Goal: Task Accomplishment & Management: Manage account settings

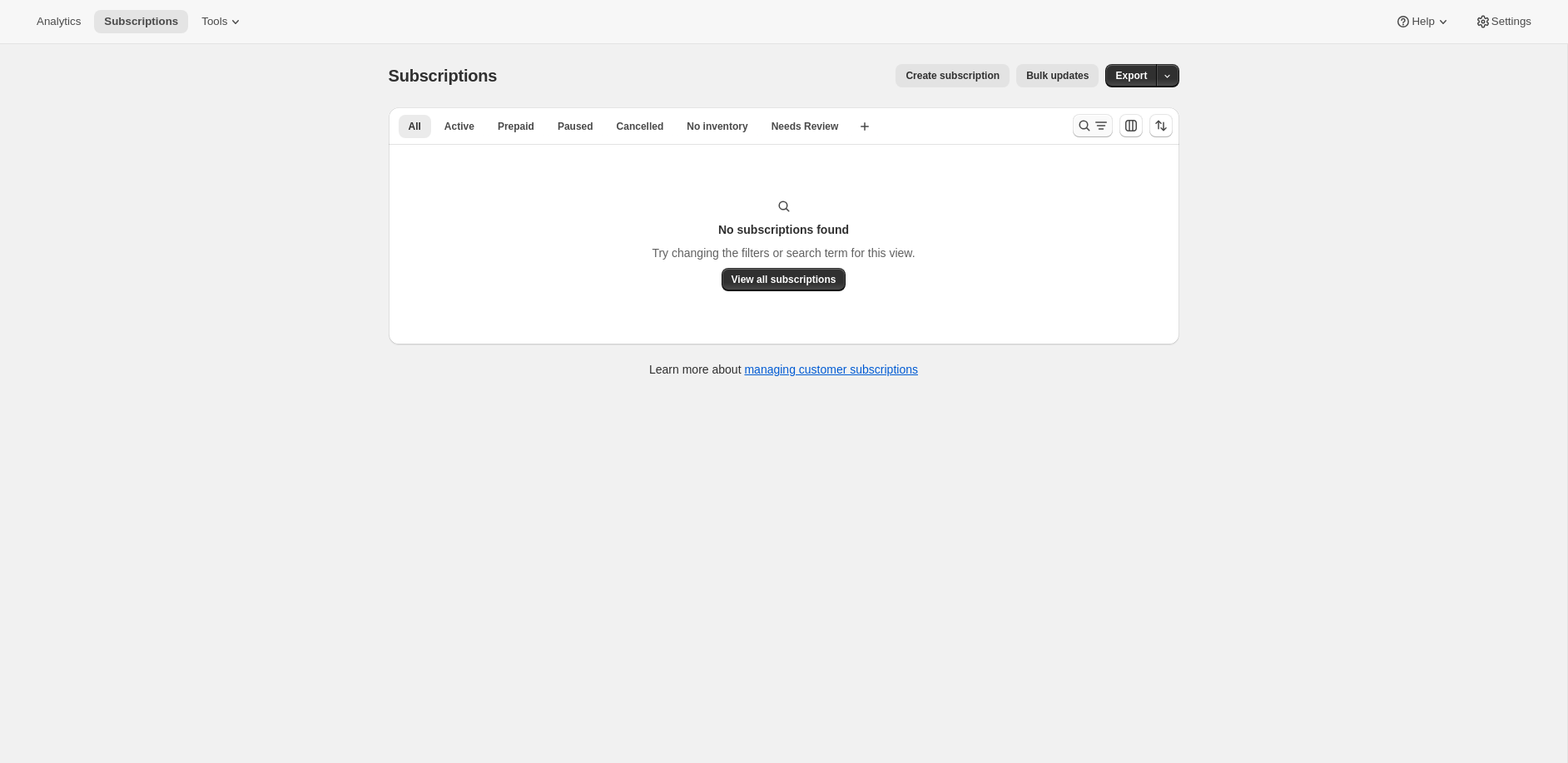
click at [1081, 121] on icon "Search and filter results" at bounding box center [1084, 125] width 17 height 17
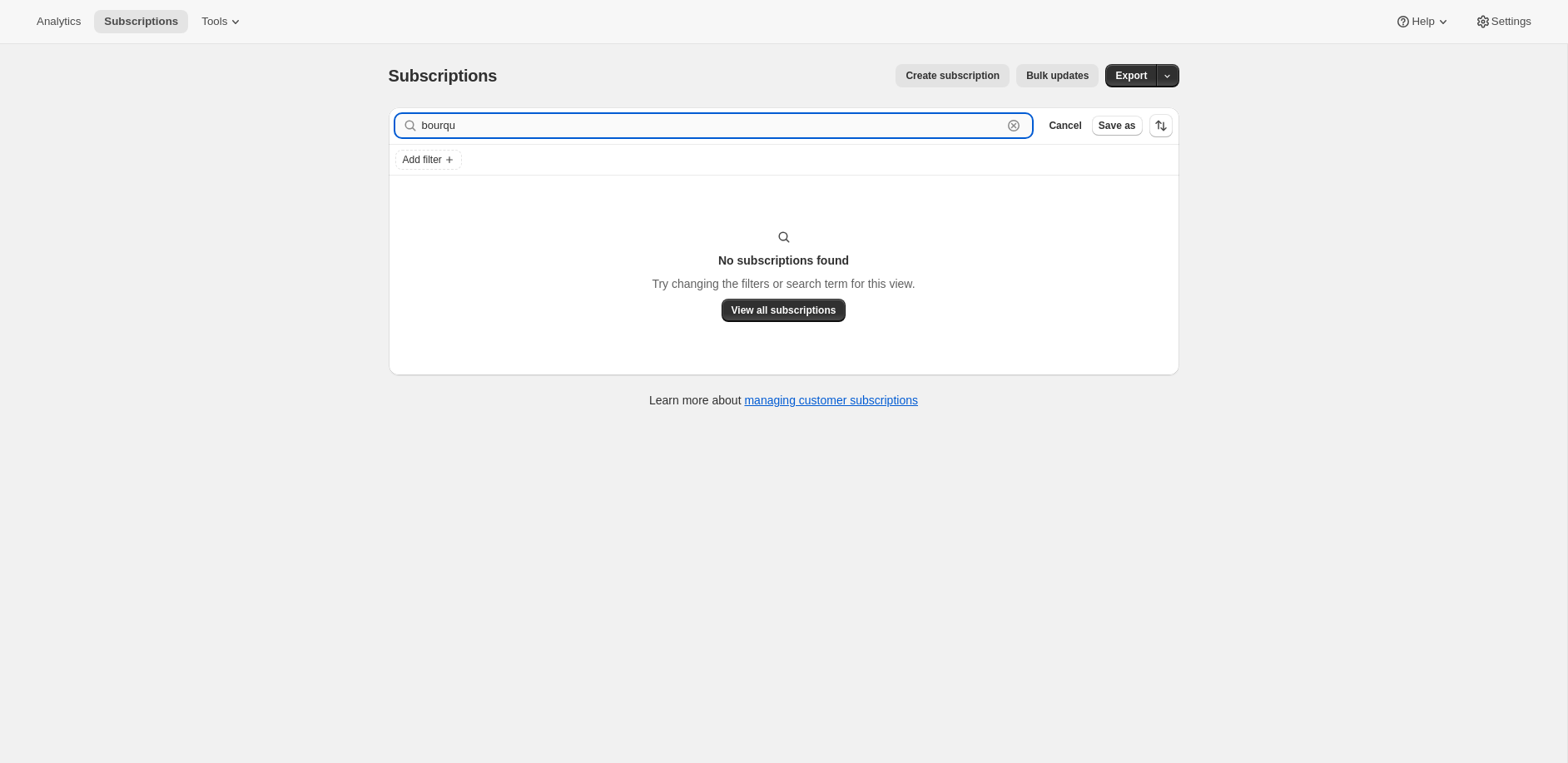
drag, startPoint x: 1018, startPoint y: 124, endPoint x: 1004, endPoint y: 125, distance: 14.0
click at [1018, 124] on icon "button" at bounding box center [1013, 125] width 11 height 11
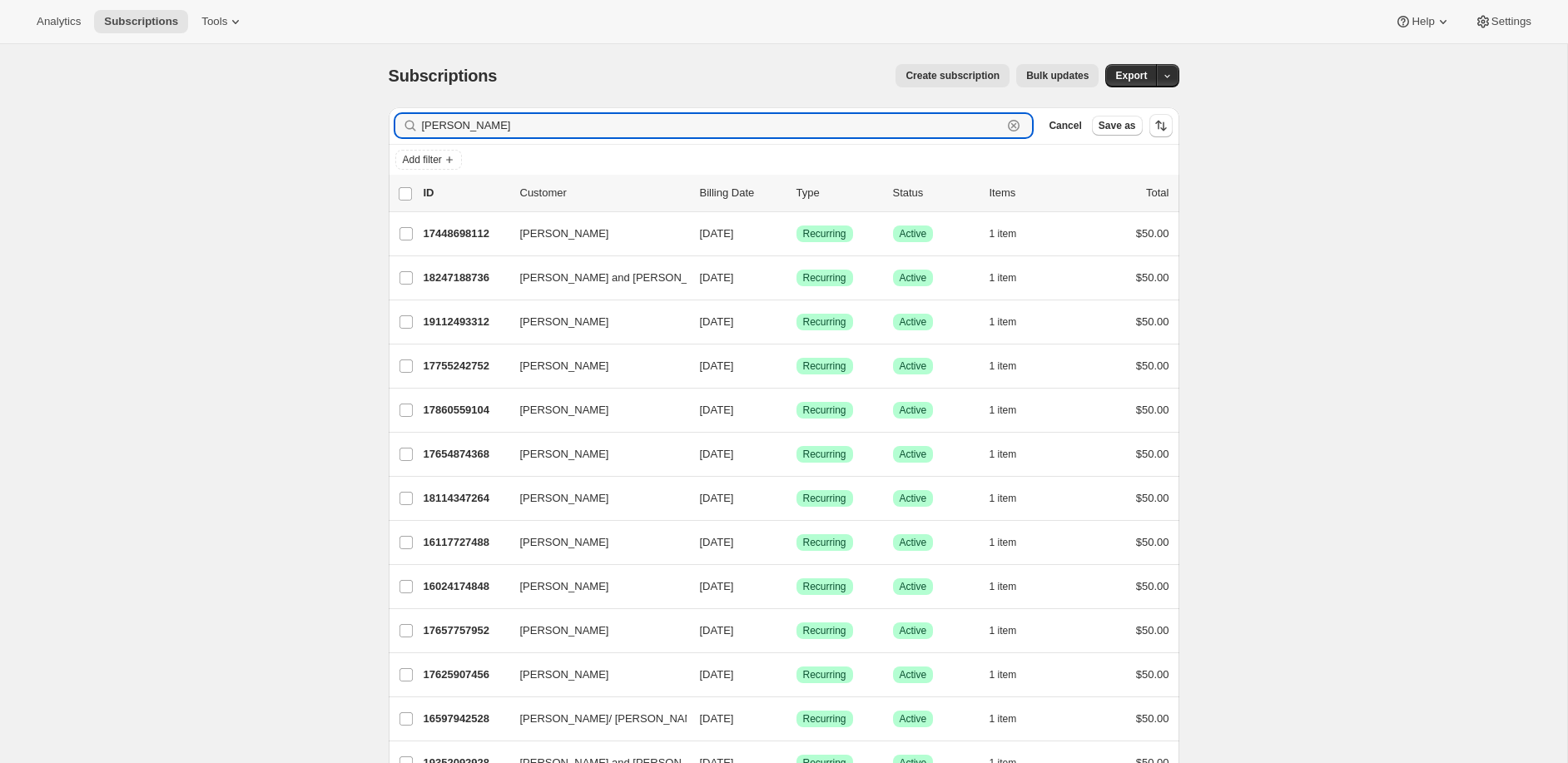
type input "[PERSON_NAME]"
click at [1013, 125] on div "jess Clear" at bounding box center [713, 125] width 637 height 23
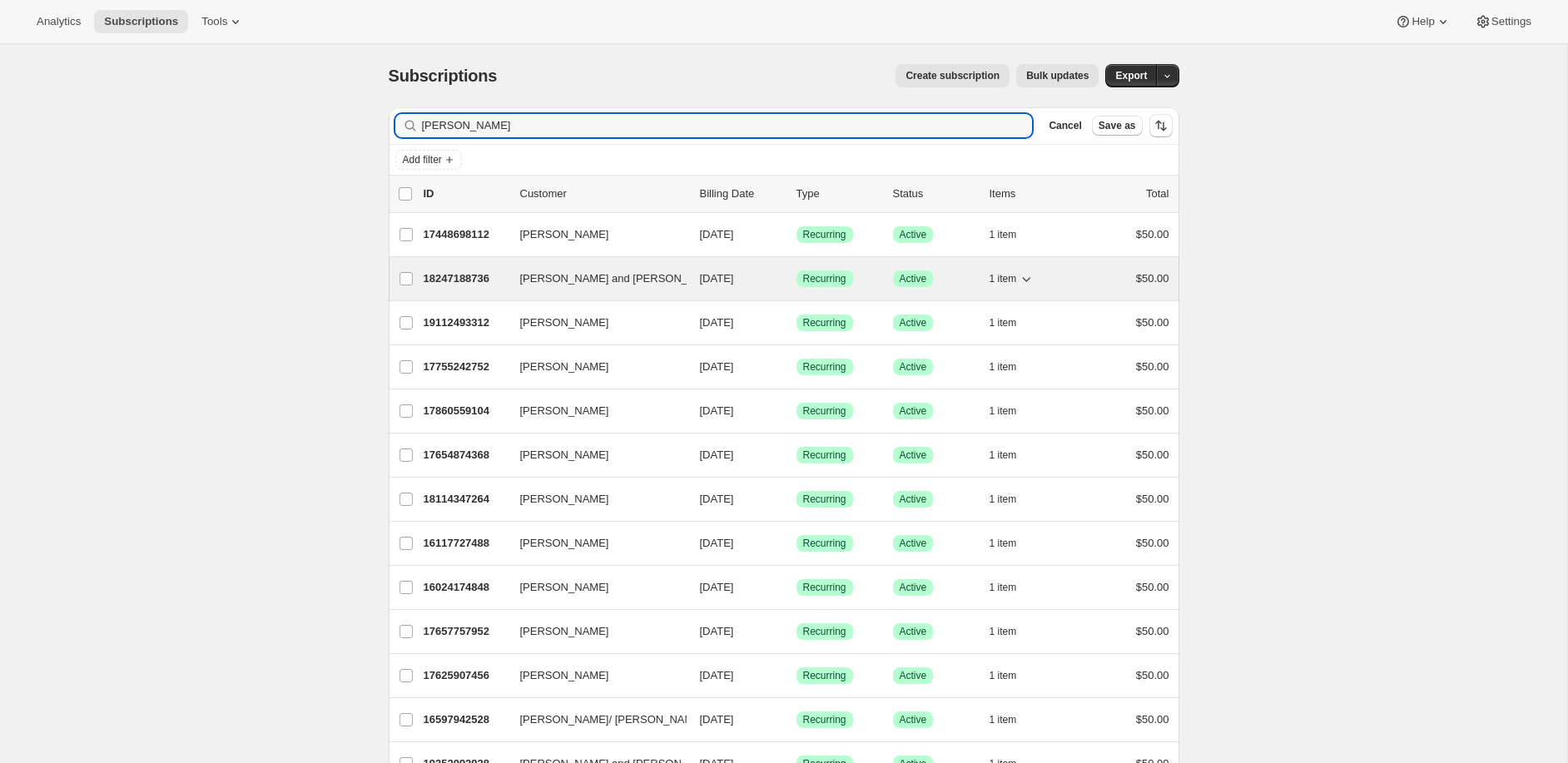
click at [555, 278] on span "Jess and Geno DiSilvio" at bounding box center [621, 278] width 202 height 17
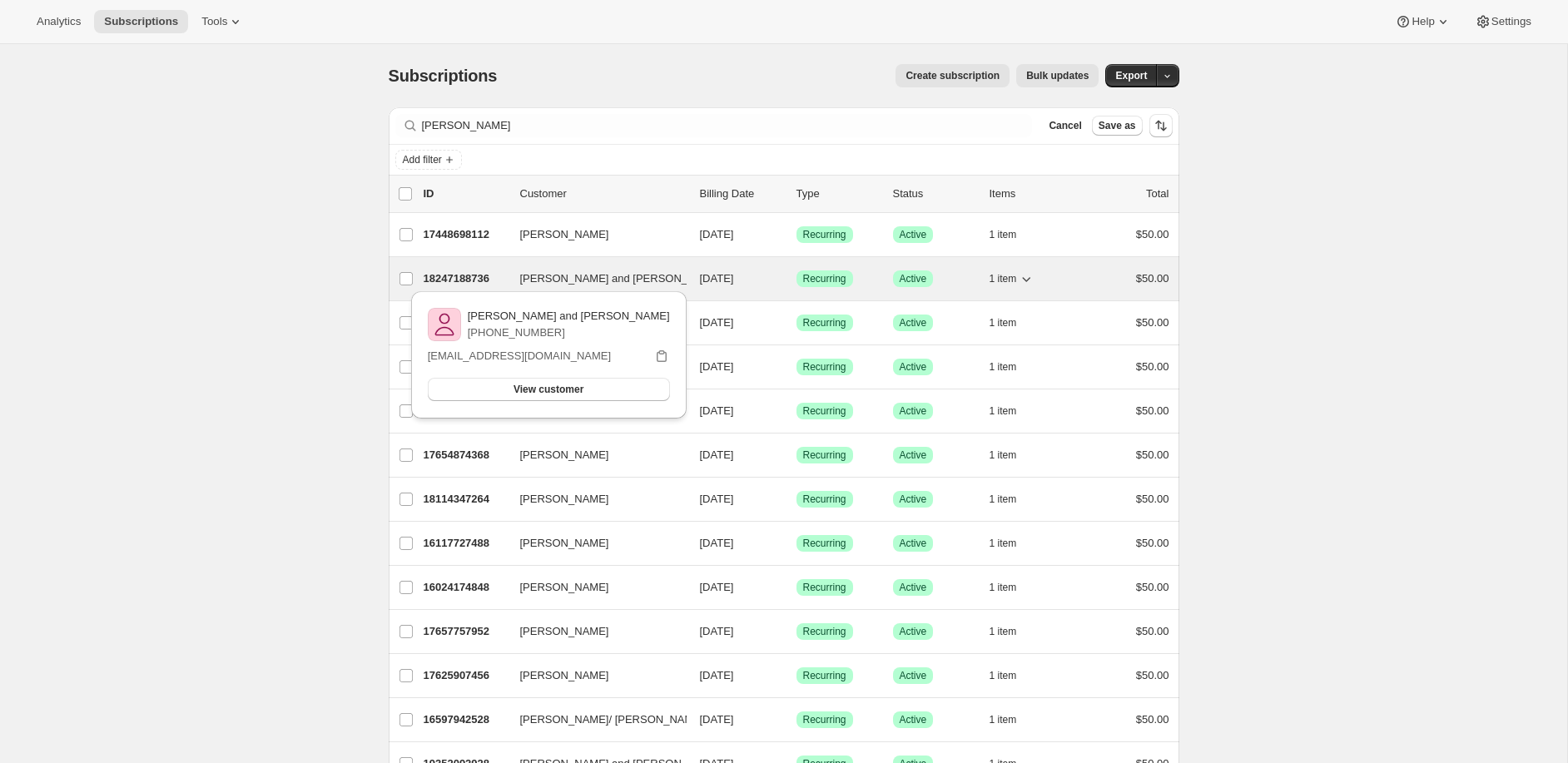
click at [807, 268] on div "18247188736 Jess and Geno DiSilvio 10/15/2025 Success Recurring Success Active …" at bounding box center [796, 278] width 745 height 23
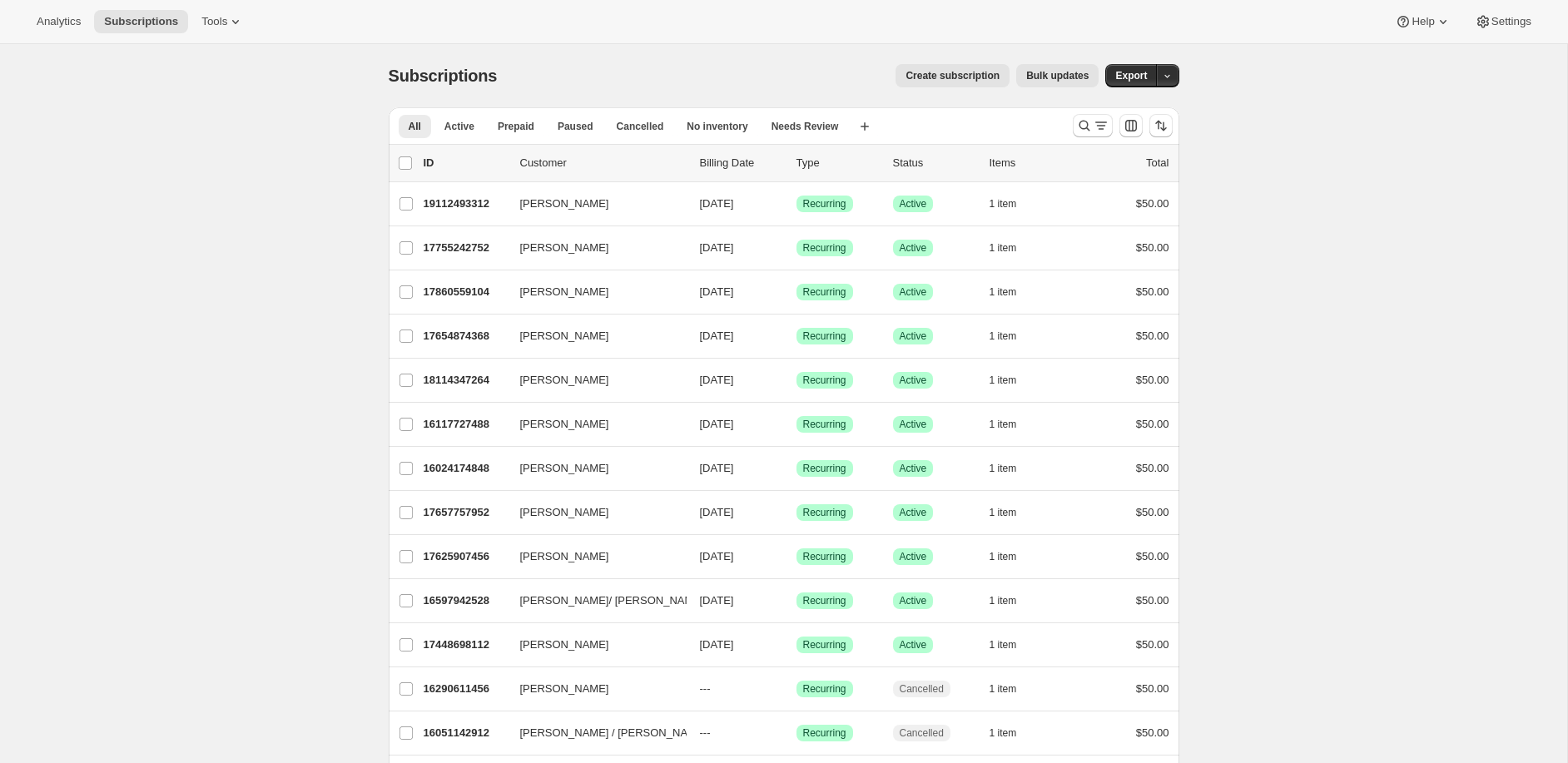
click at [1058, 117] on div "All Active Prepaid Paused Cancelled No inventory Needs Review More views All Ac…" at bounding box center [724, 125] width 671 height 37
click at [1079, 121] on icon "Search and filter results" at bounding box center [1084, 125] width 17 height 17
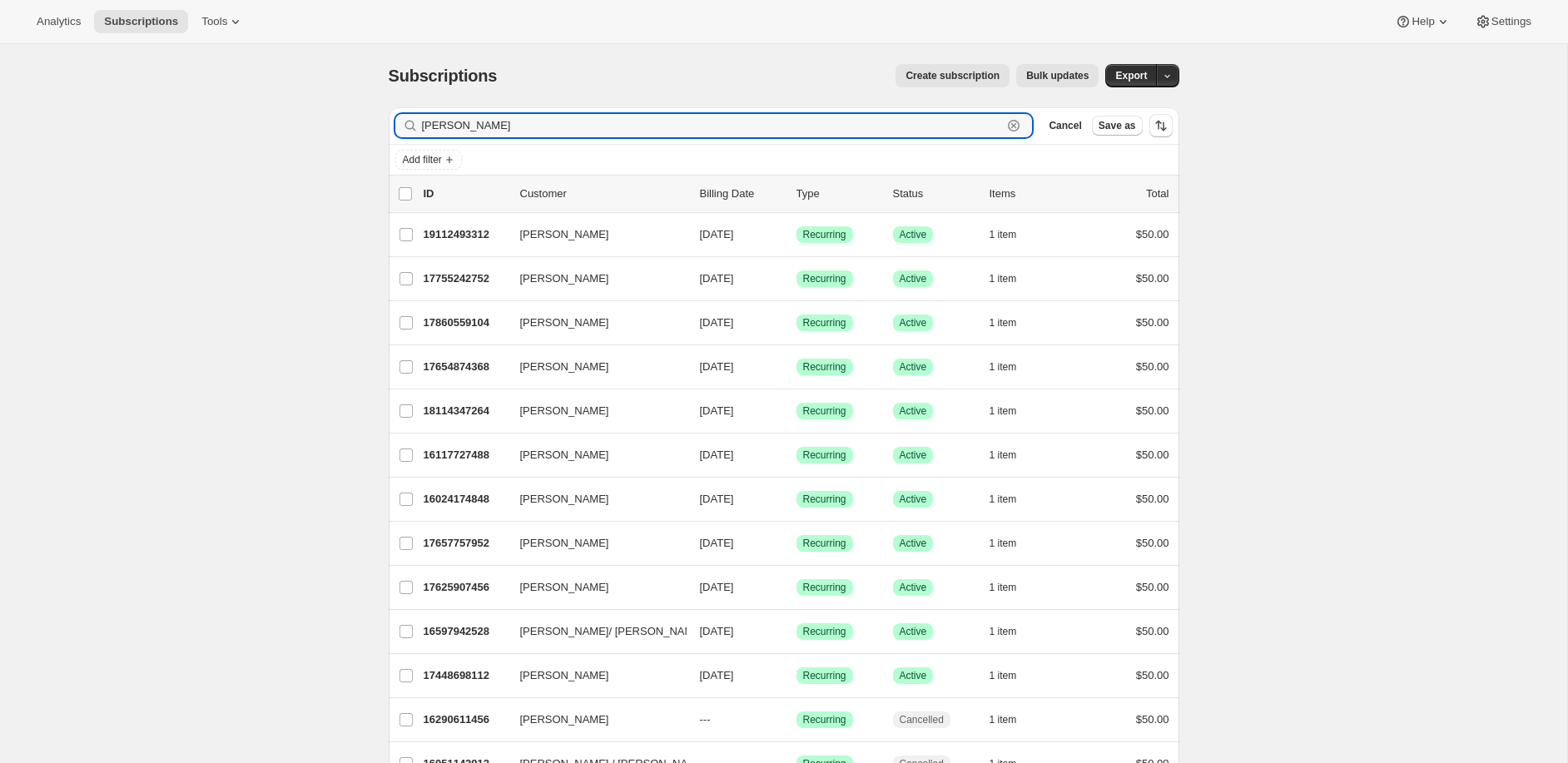
scroll to position [3, 0]
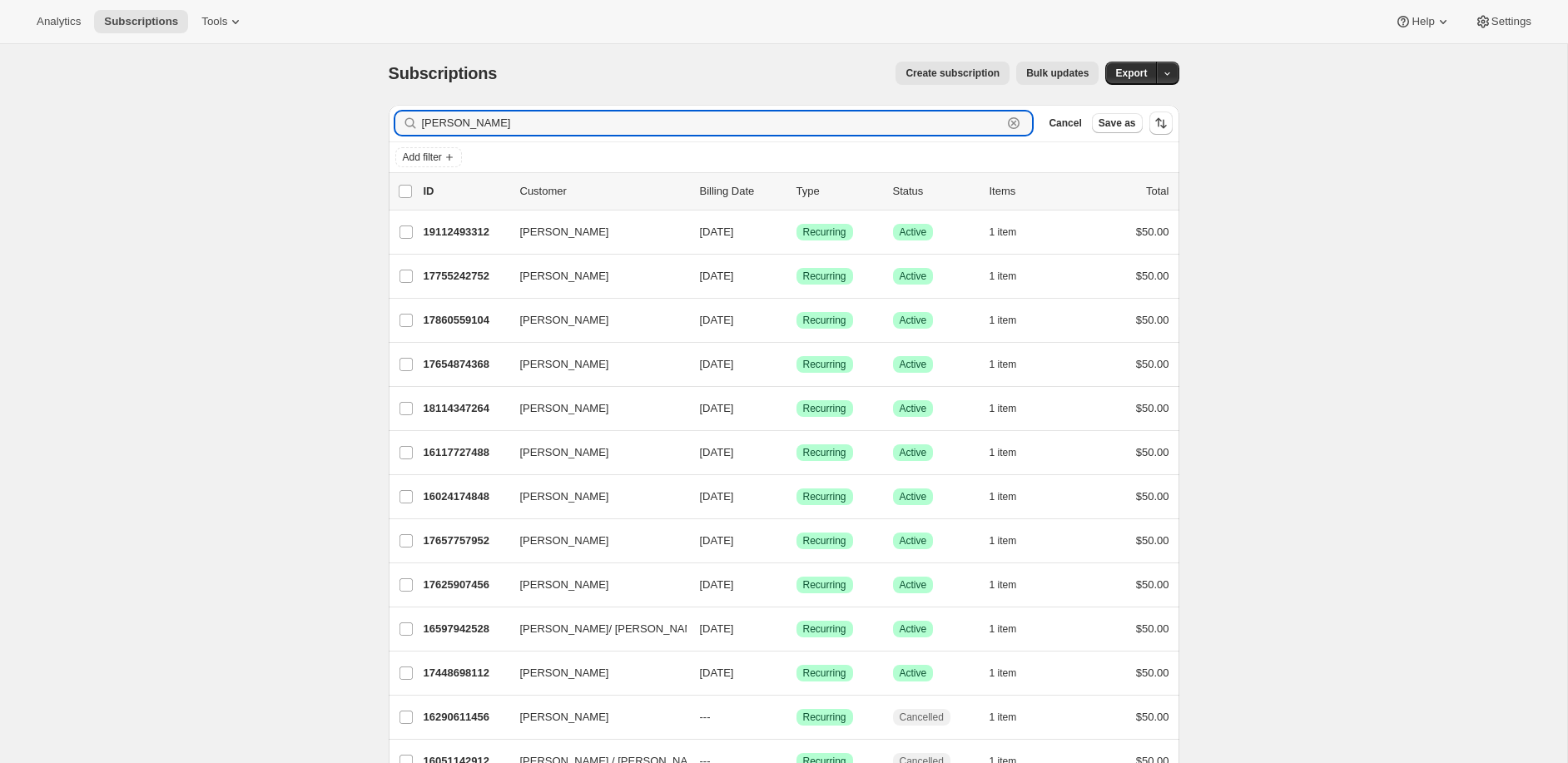
click at [1011, 124] on icon "button" at bounding box center [1013, 123] width 17 height 17
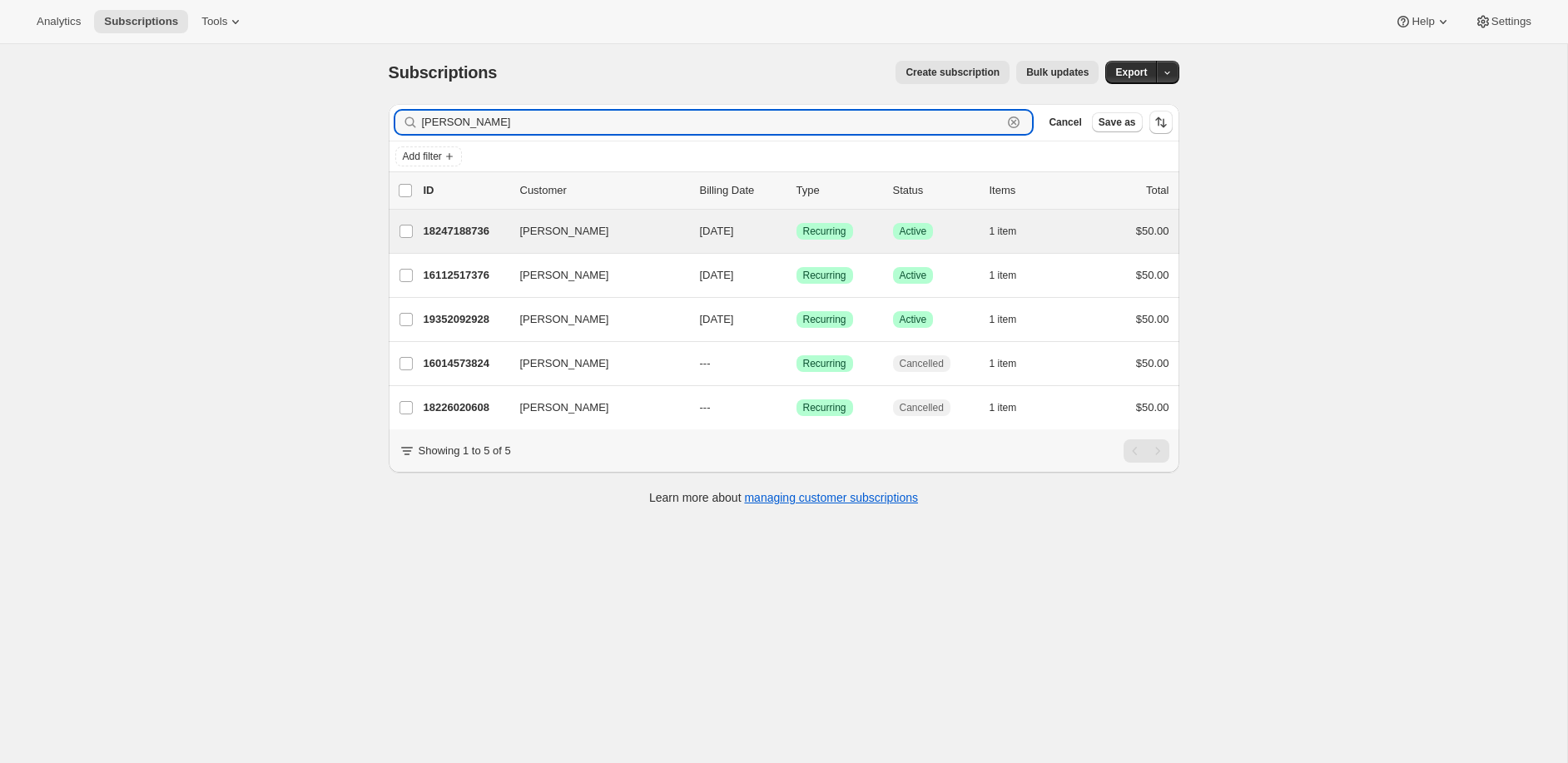
type input "[PERSON_NAME]"
click at [669, 219] on div "[PERSON_NAME] 18247188736 [PERSON_NAME] [DATE] Success Recurring Success Active…" at bounding box center [784, 231] width 791 height 44
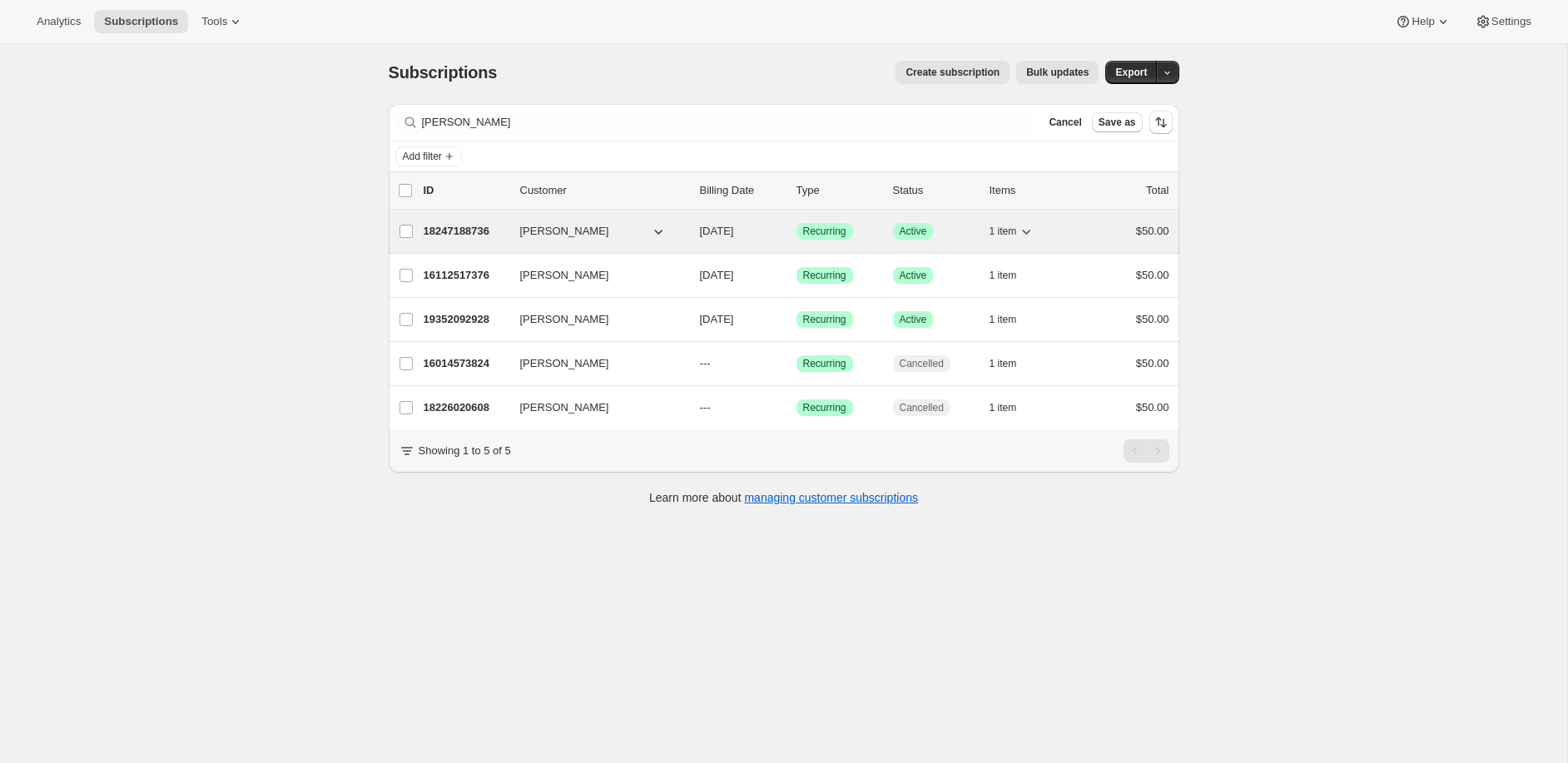
click at [830, 227] on span "Recurring" at bounding box center [824, 231] width 43 height 13
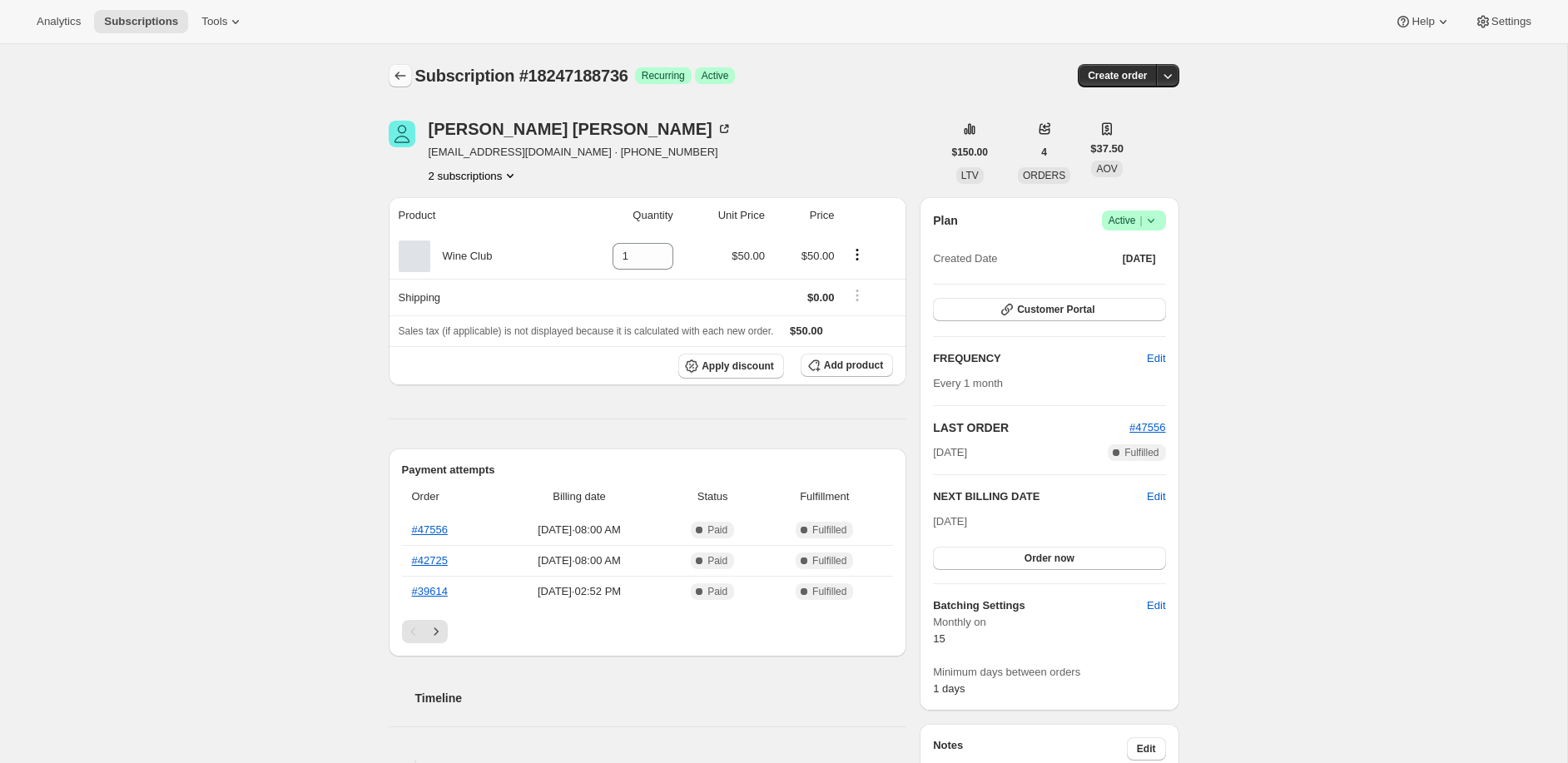
click at [397, 81] on icon "Subscriptions" at bounding box center [400, 75] width 17 height 17
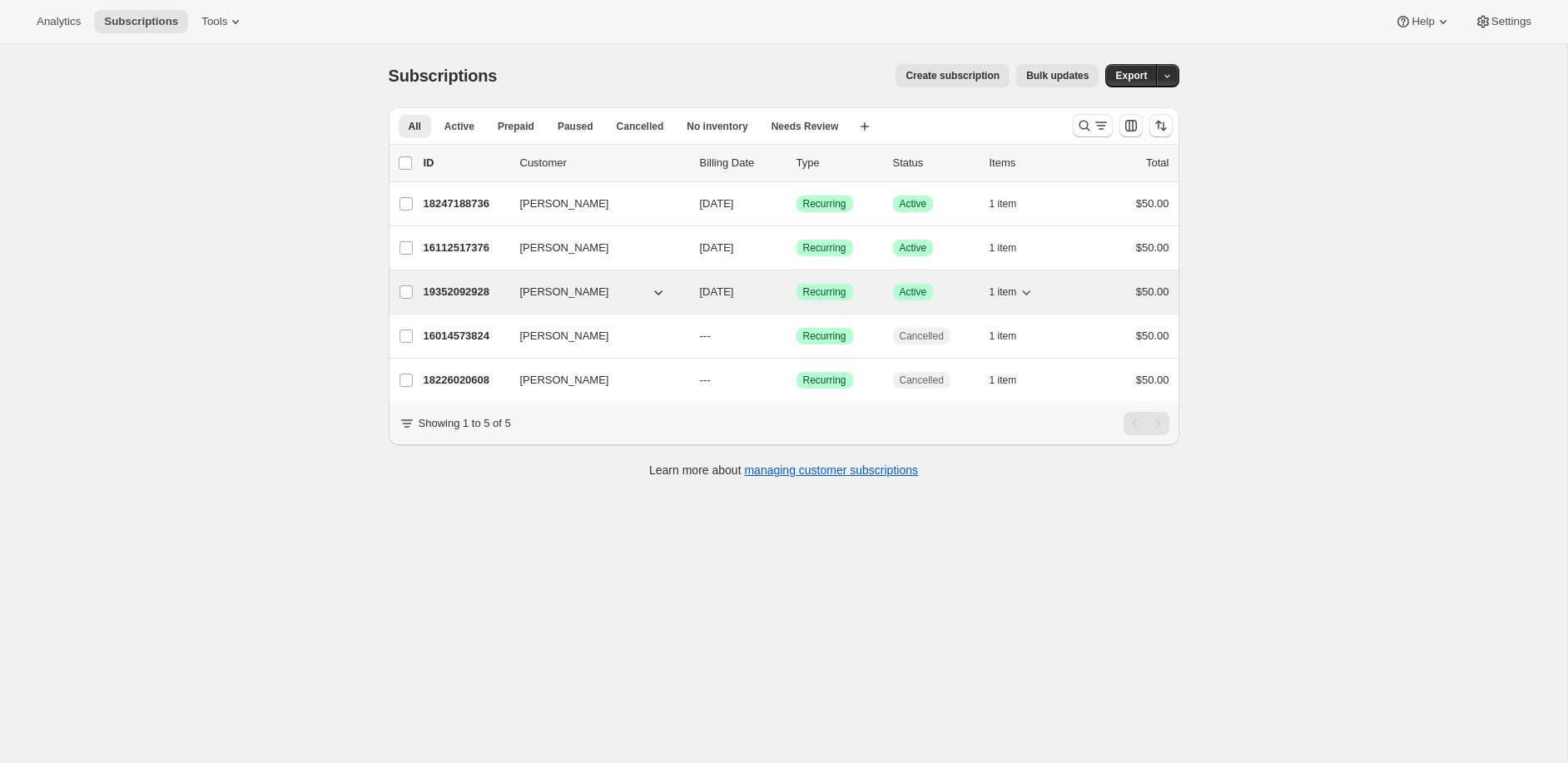
click at [556, 298] on span "[PERSON_NAME]" at bounding box center [564, 291] width 89 height 17
click at [897, 282] on div "19352092928 [PERSON_NAME] [DATE] Success Recurring Success Active 1 item $50.00" at bounding box center [796, 291] width 745 height 23
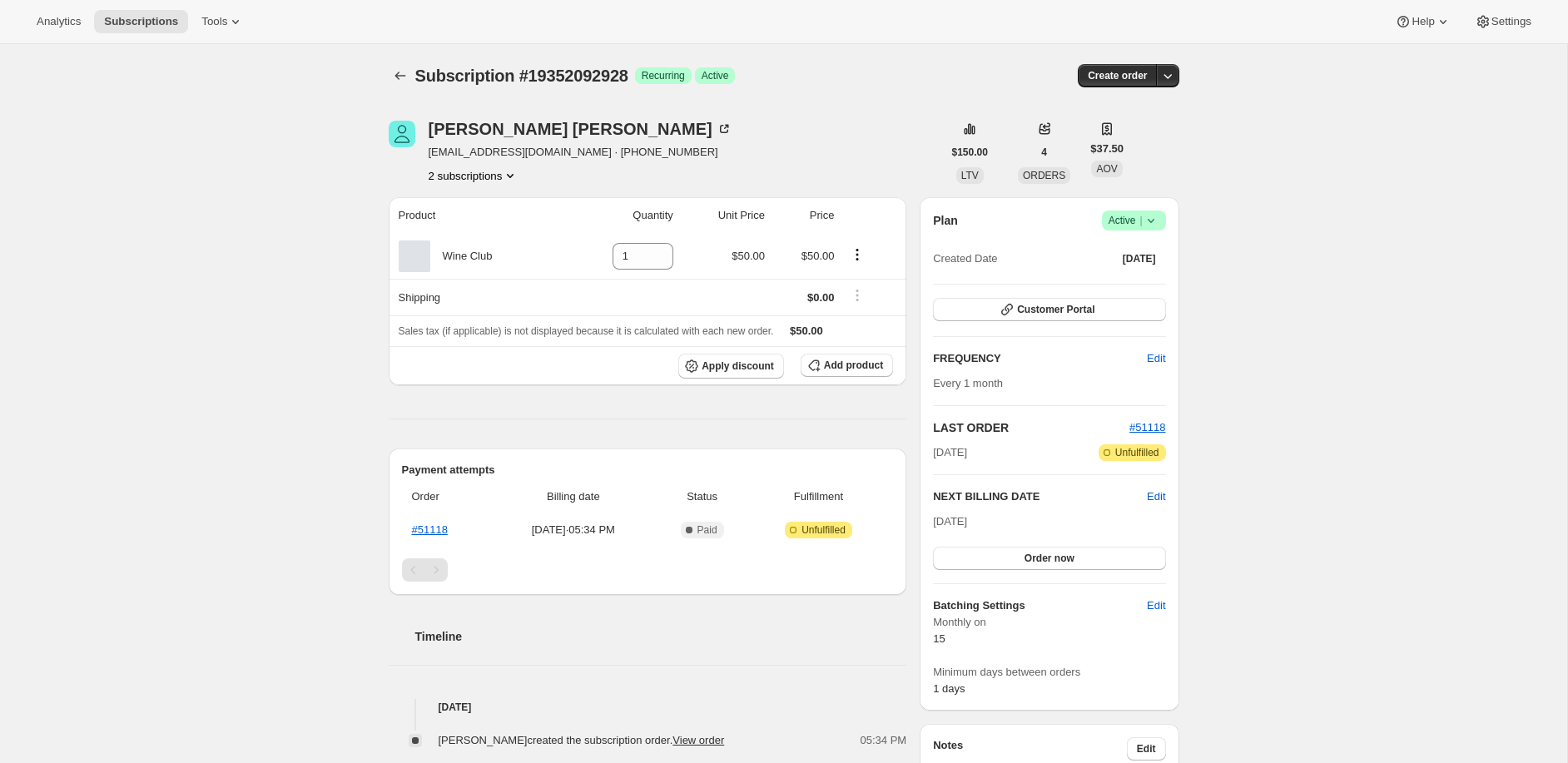
click at [1158, 223] on icon at bounding box center [1151, 220] width 17 height 17
click at [1151, 279] on span "Cancel subscription" at bounding box center [1129, 282] width 94 height 12
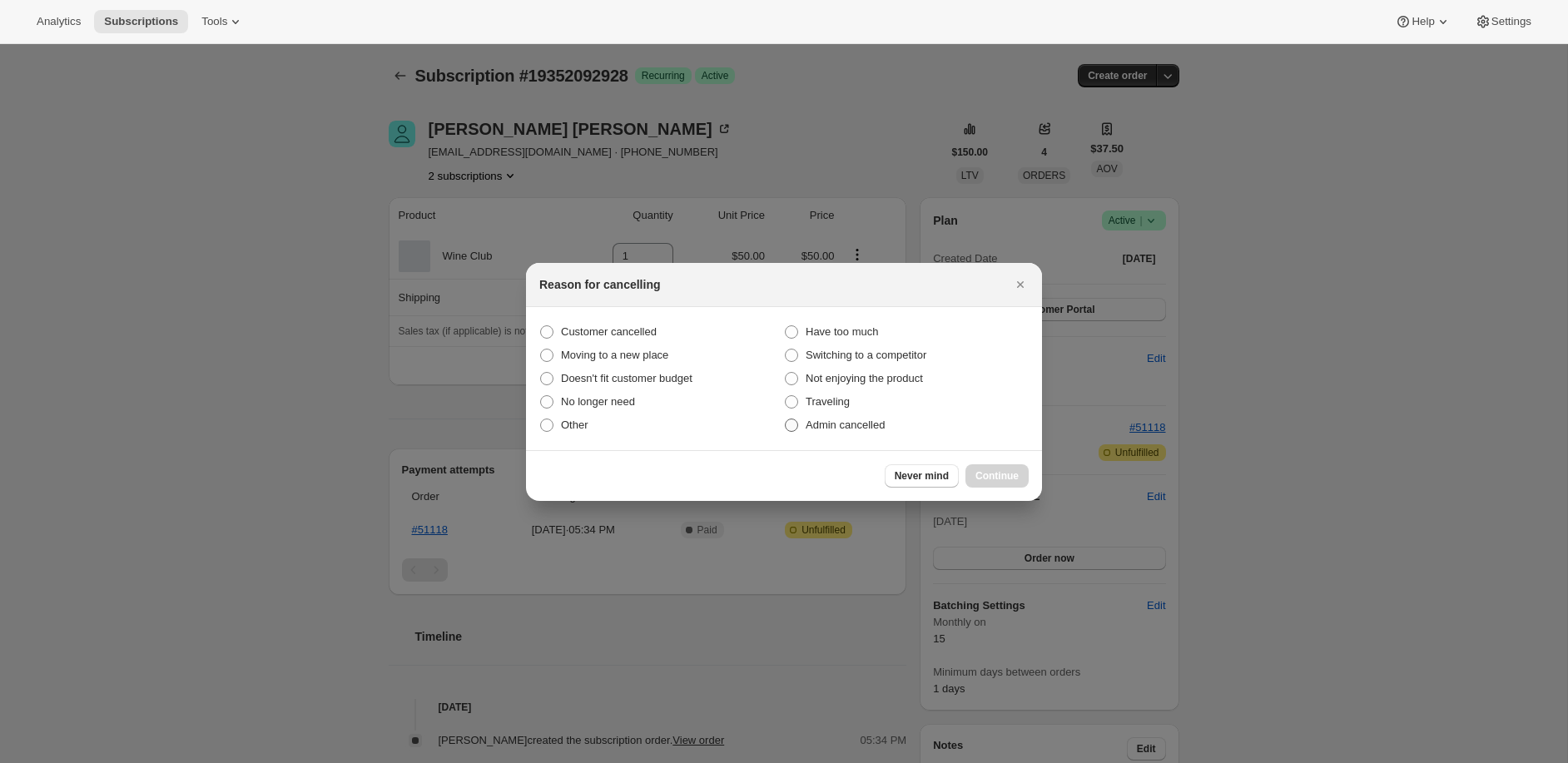
click at [790, 423] on span ":rfv:" at bounding box center [791, 425] width 13 height 13
click at [785, 419] on input "Admin cancelled" at bounding box center [784, 418] width 1 height 1
radio input "true"
click at [982, 476] on span "Continue" at bounding box center [997, 476] width 43 height 13
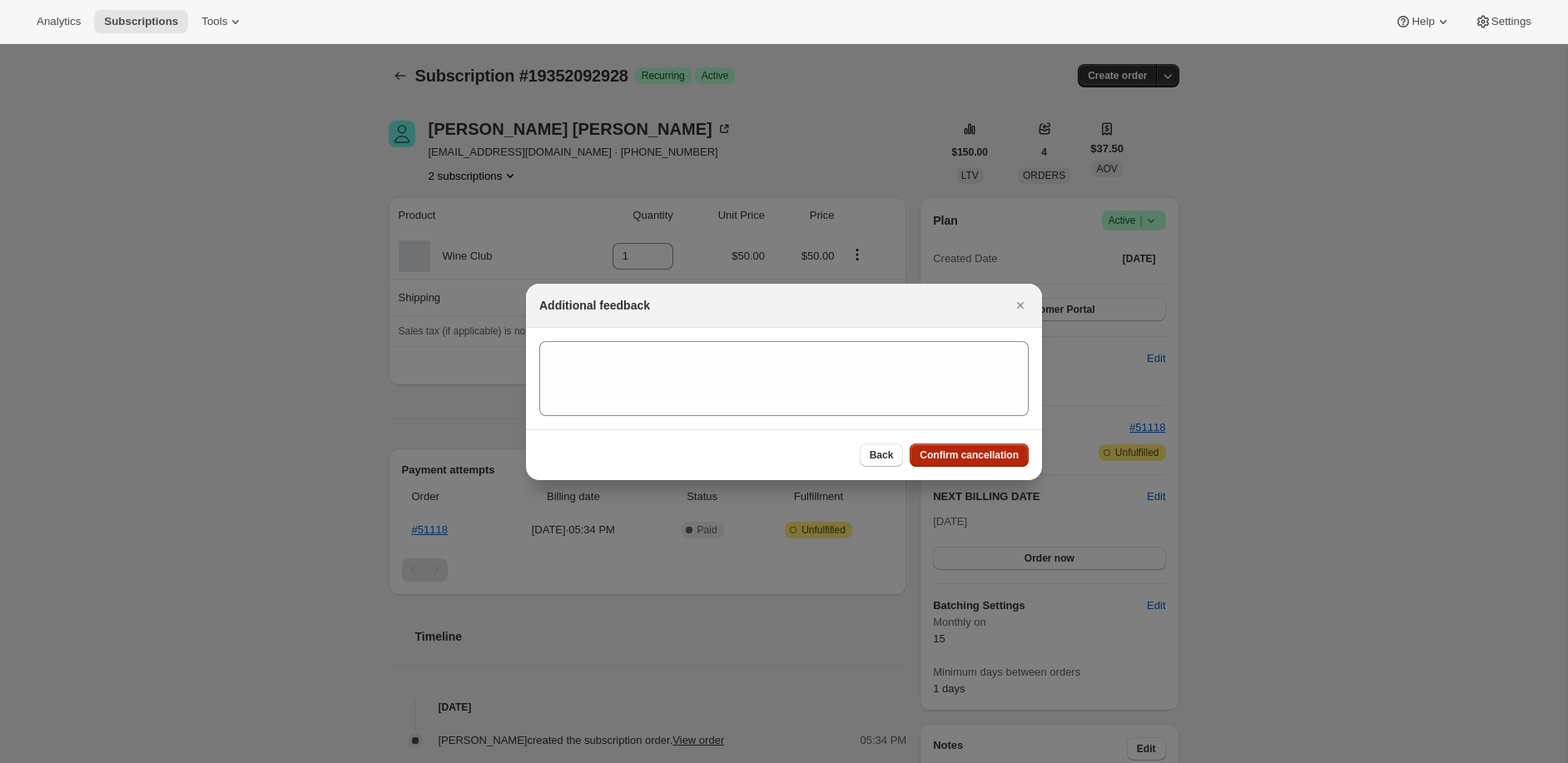
click at [991, 459] on span "Confirm cancellation" at bounding box center [969, 455] width 99 height 13
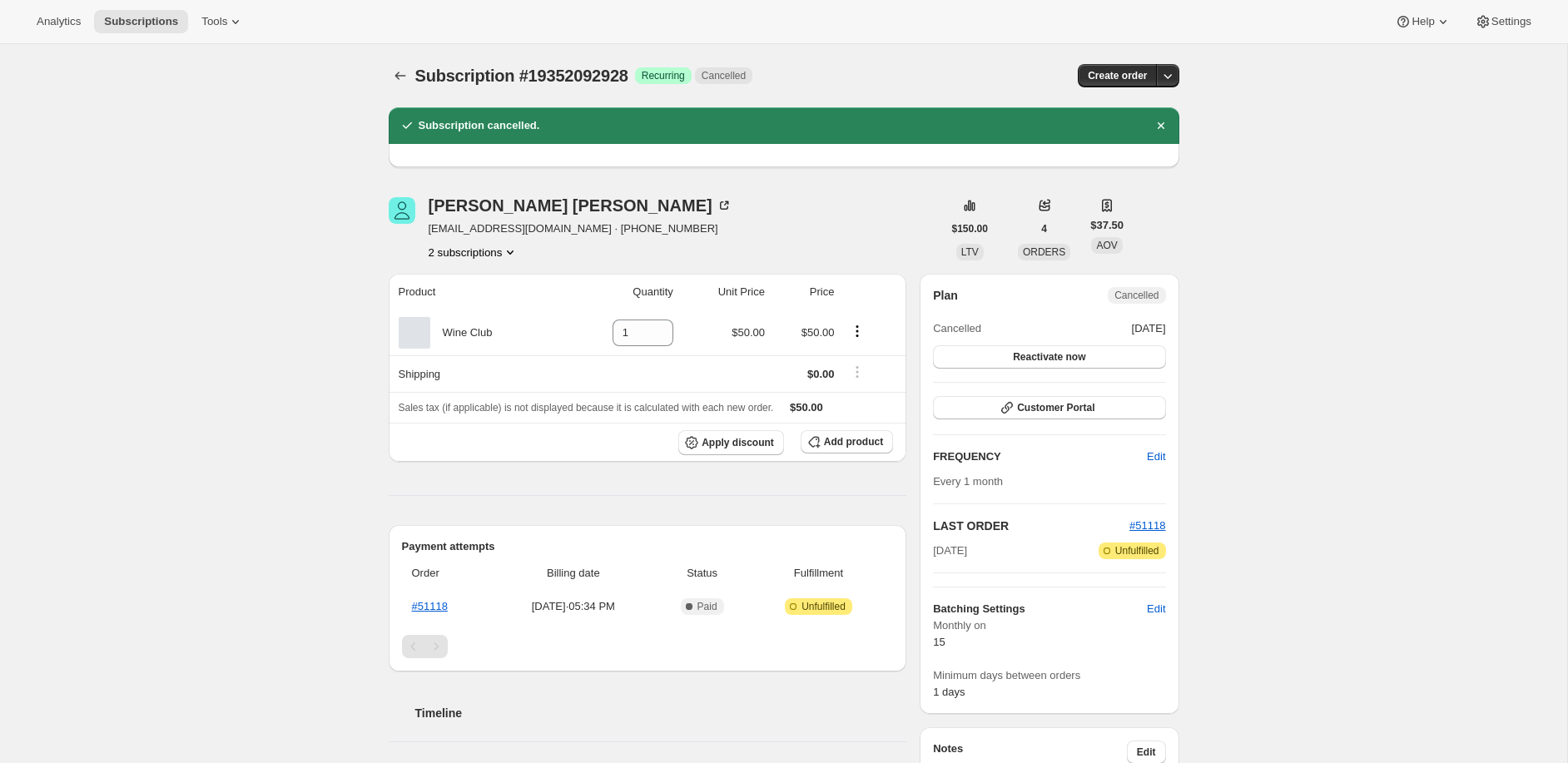
click at [507, 249] on icon "Product actions" at bounding box center [510, 251] width 17 height 17
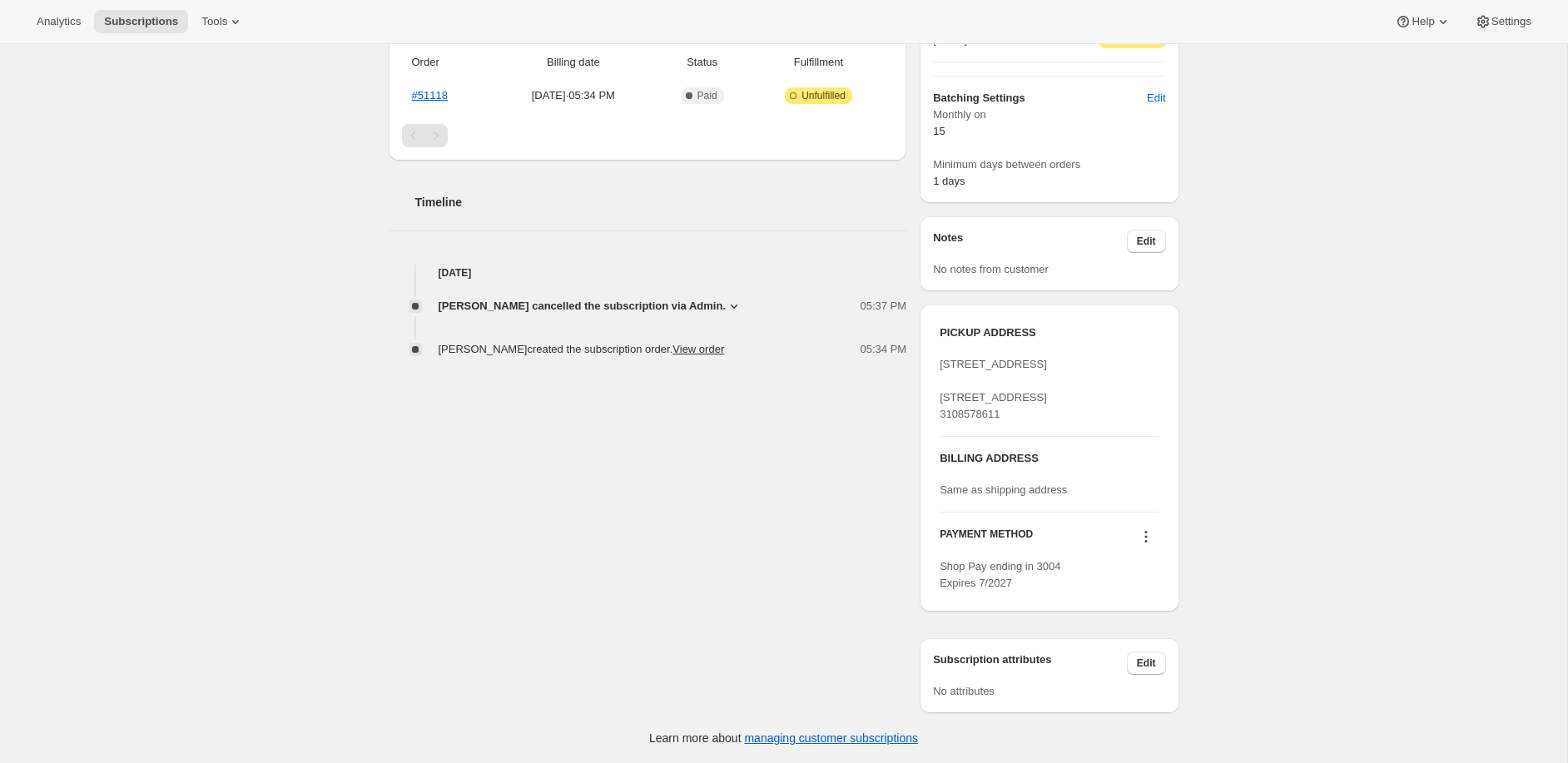
scroll to position [545, 0]
click at [1145, 535] on icon at bounding box center [1145, 537] width 17 height 17
click at [1225, 445] on div "Subscription #19352092928. This page is ready Subscription #19352092928 Success…" at bounding box center [784, 148] width 1567 height 1230
click at [1145, 541] on icon at bounding box center [1145, 537] width 17 height 17
click at [1261, 444] on div "Subscription #19352092928. This page is ready Subscription #19352092928 Success…" at bounding box center [784, 148] width 1567 height 1230
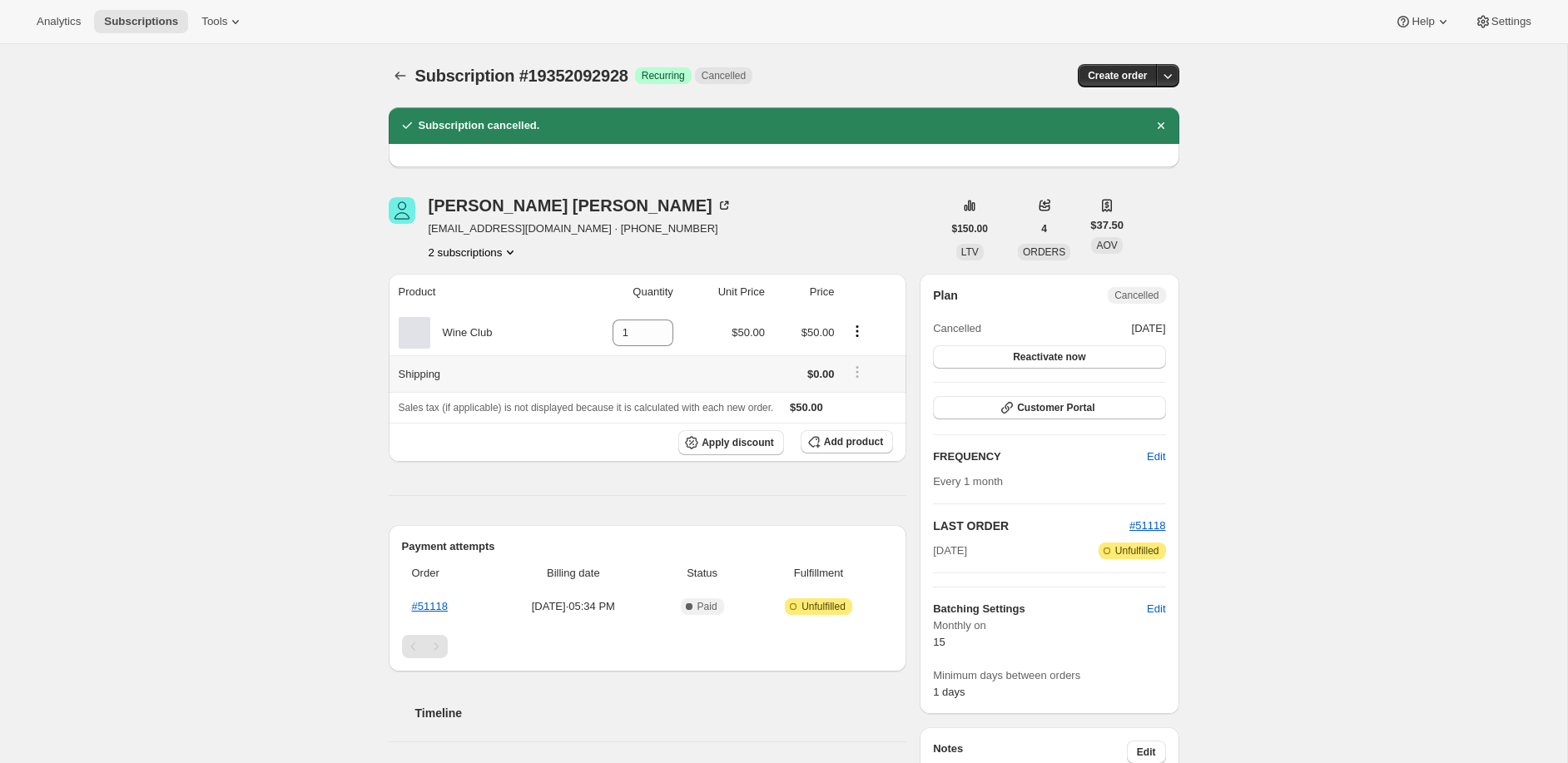
scroll to position [0, 0]
